Goal: Information Seeking & Learning: Learn about a topic

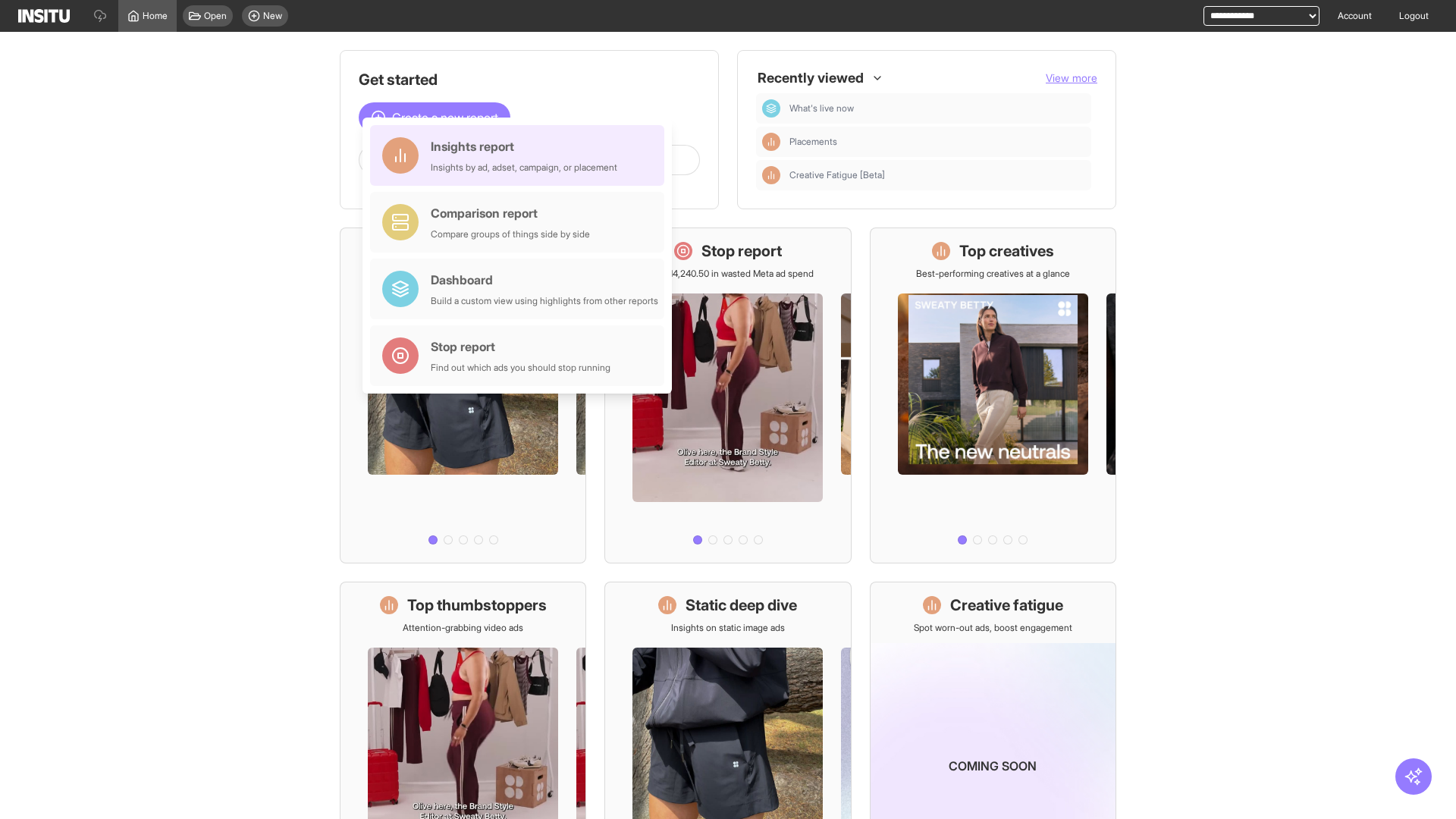
click at [521, 155] on div "Insights report Insights by ad, adset, campaign, or placement" at bounding box center [524, 155] width 186 height 36
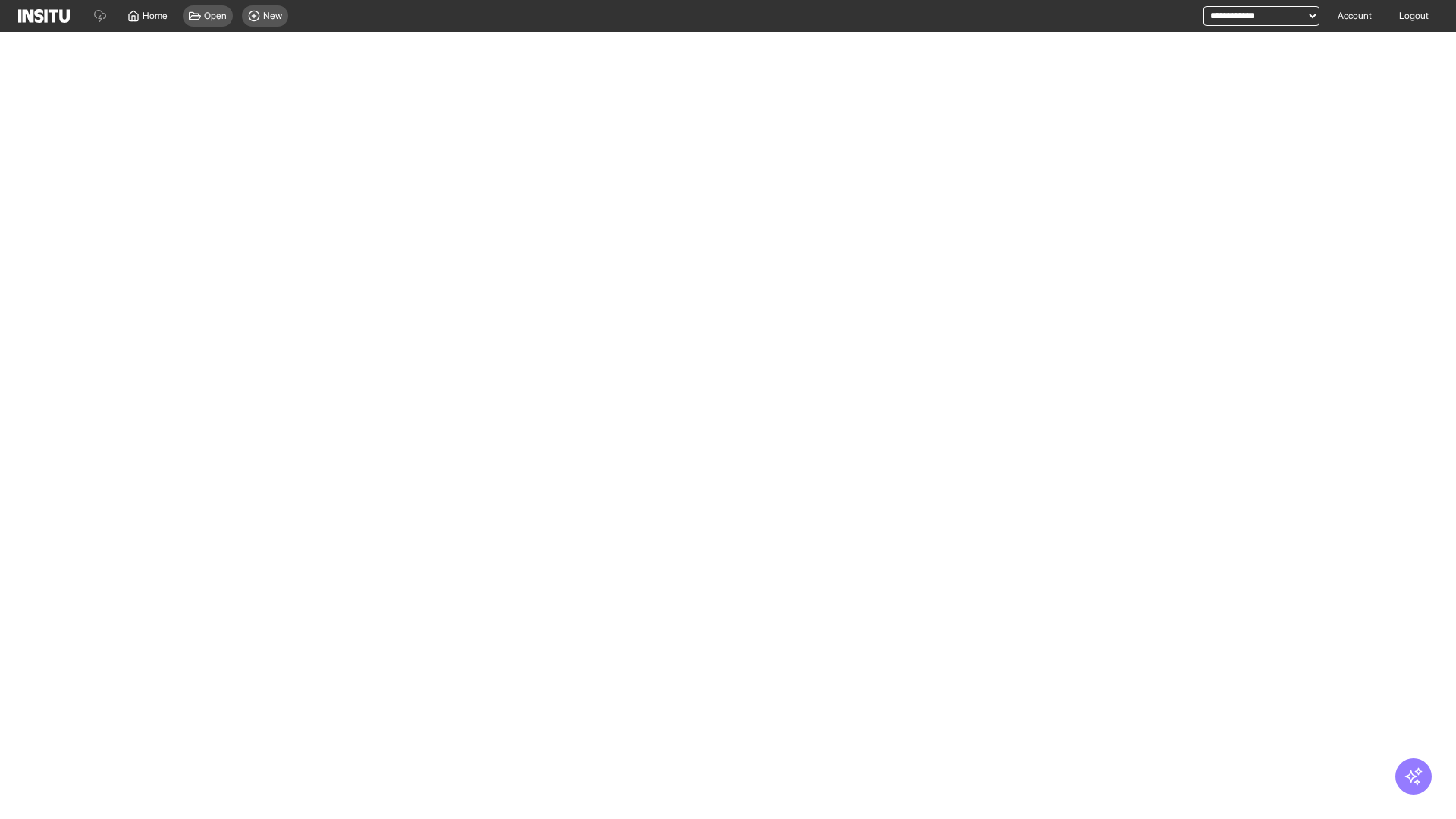
select select "**"
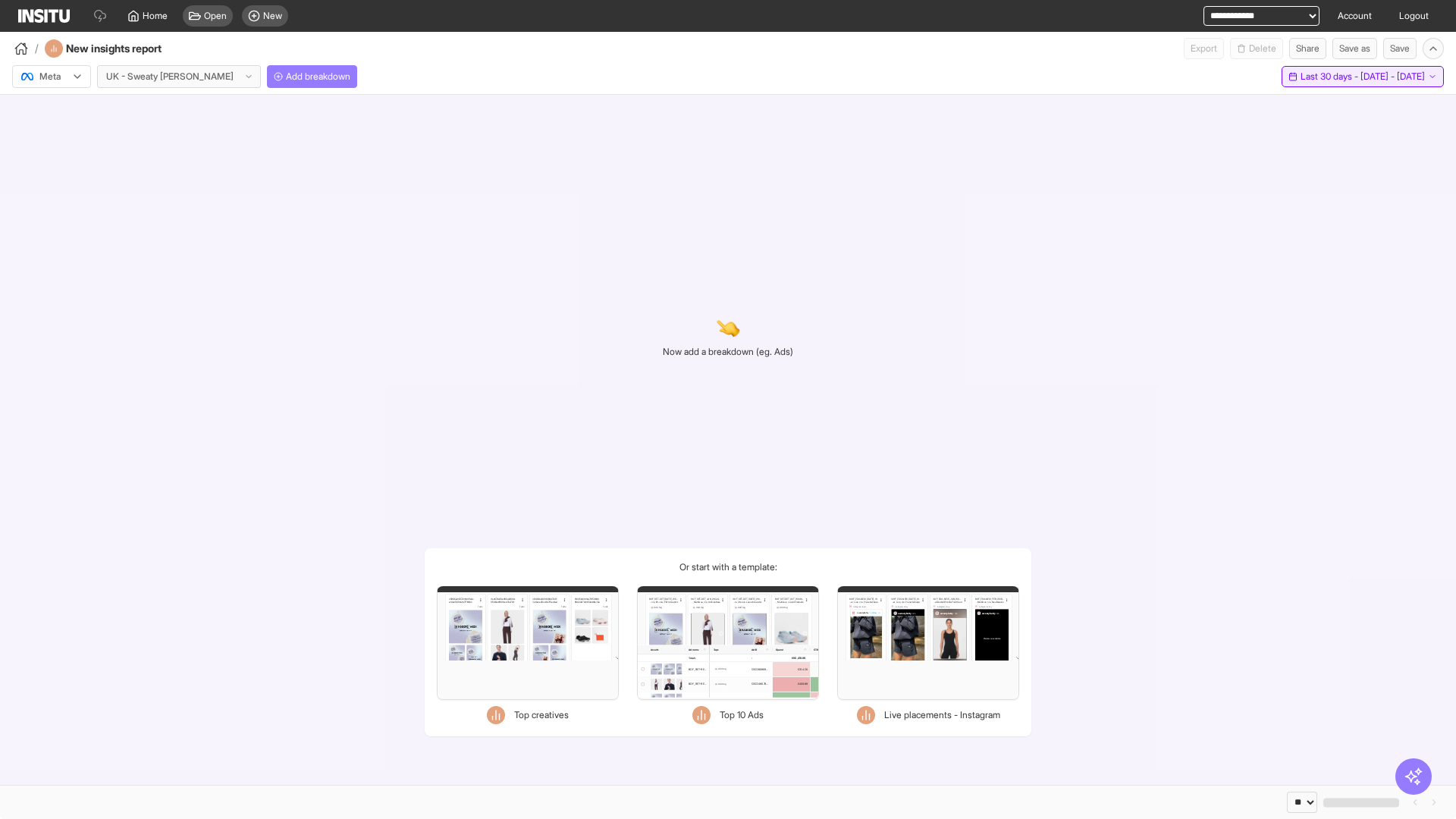
click at [1330, 77] on span "Last 30 days - [DATE] - [DATE]" at bounding box center [1363, 76] width 125 height 12
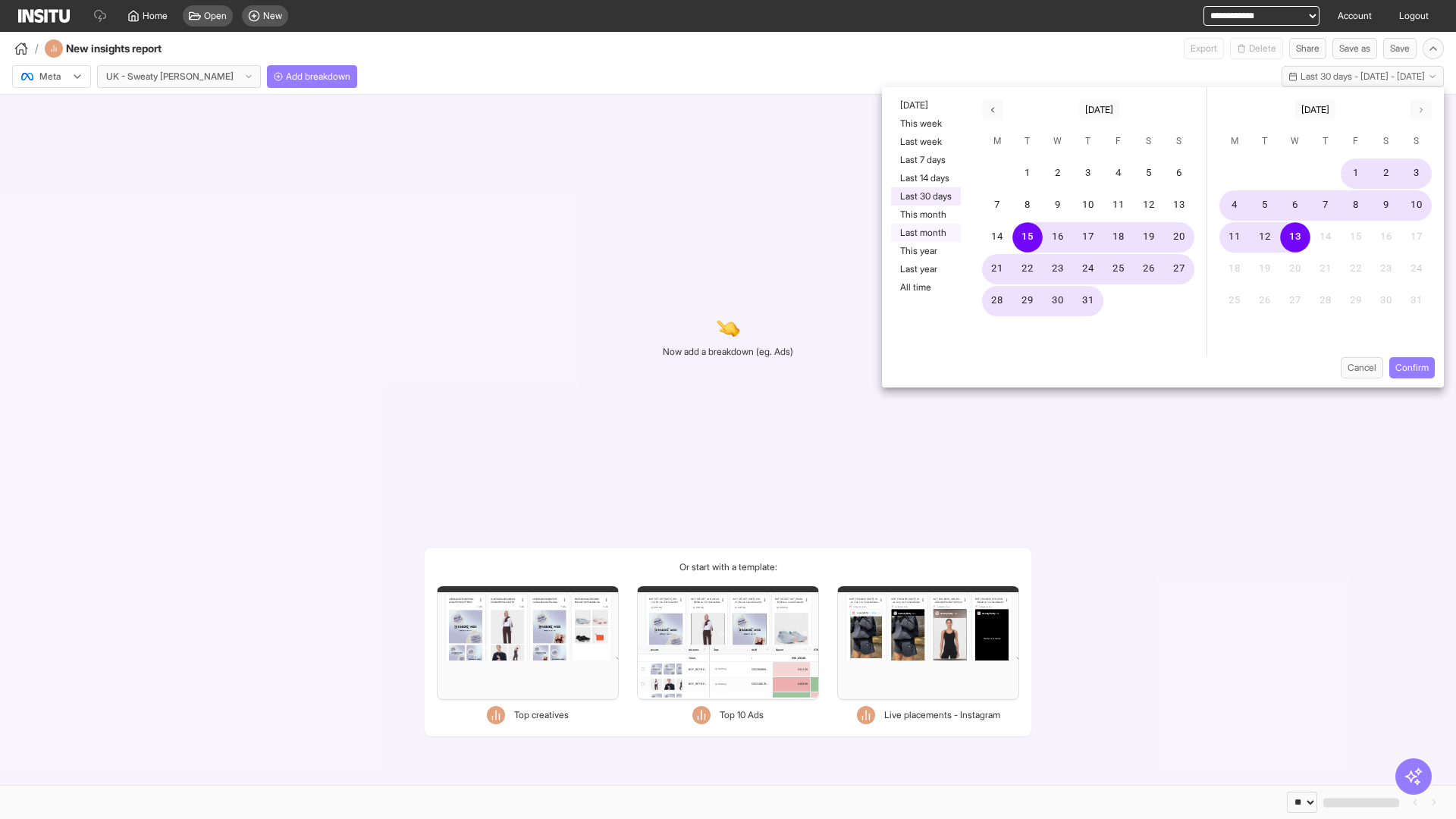
click at [925, 233] on button "Last month" at bounding box center [926, 233] width 69 height 18
